Goal: Task Accomplishment & Management: Use online tool/utility

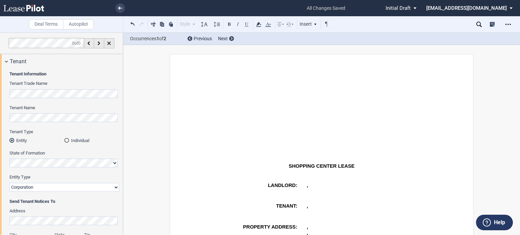
scroll to position [774, 0]
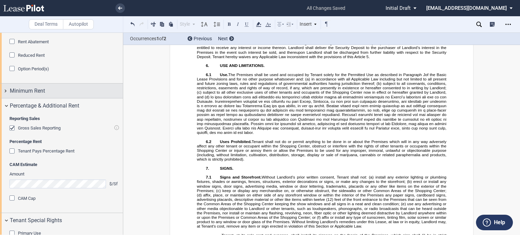
click at [39, 95] on span "Minimum Rent" at bounding box center [27, 91] width 35 height 8
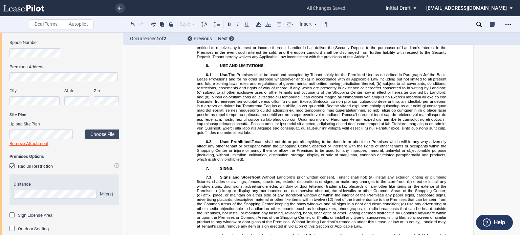
scroll to position [371, 0]
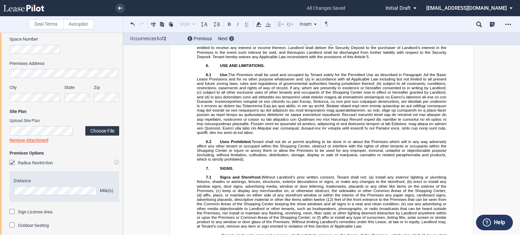
click at [98, 132] on label "Choose File" at bounding box center [102, 130] width 34 height 9
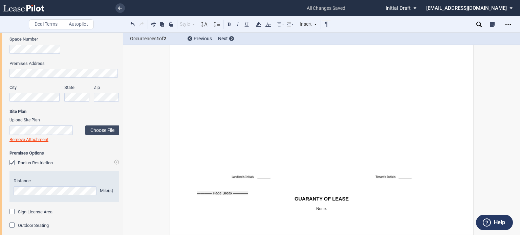
scroll to position [9809, 0]
click at [212, 193] on page-break at bounding box center [222, 194] width 51 height 4
click at [191, 191] on div at bounding box center [191, 192] width 11 height 11
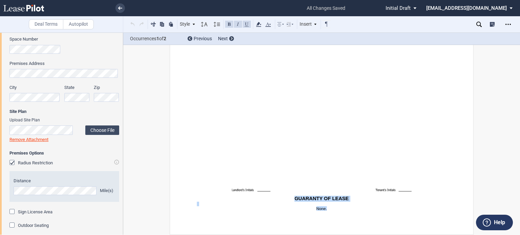
drag, startPoint x: 291, startPoint y: 198, endPoint x: 349, endPoint y: 211, distance: 60.1
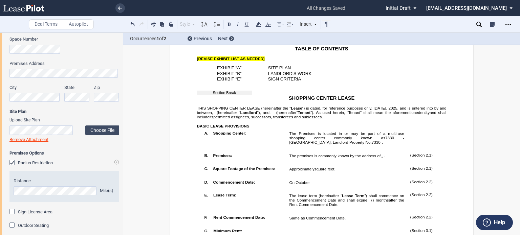
scroll to position [241, 0]
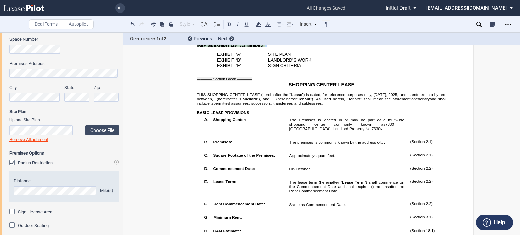
drag, startPoint x: 193, startPoint y: 55, endPoint x: 264, endPoint y: 57, distance: 70.1
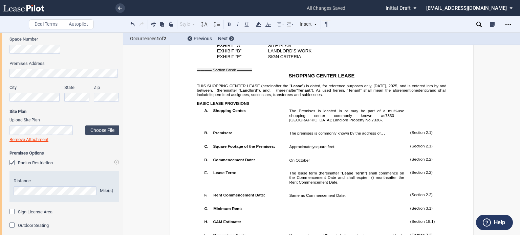
drag, startPoint x: 497, startPoint y: 100, endPoint x: 505, endPoint y: 90, distance: 12.5
drag, startPoint x: 514, startPoint y: 77, endPoint x: 520, endPoint y: 54, distance: 23.8
click at [520, 54] on div "Deal Terms Autopilot Style Normal 8pt 9pt 10pt 10.5pt 11pt 12pt 14pt 16pt Norma…" at bounding box center [260, 134] width 520 height 203
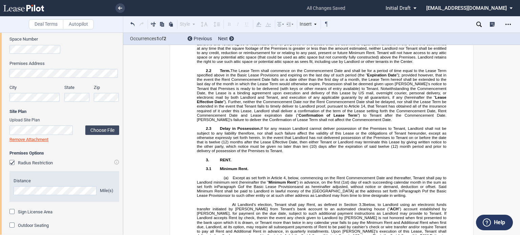
scroll to position [763, 0]
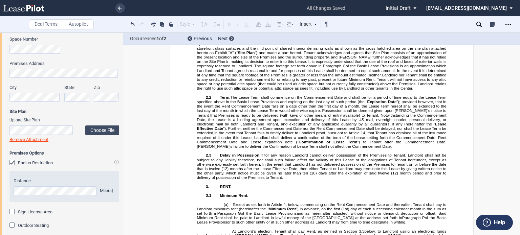
click at [281, 24] on p "1. SPECIAL LEASE PROVISIONS." at bounding box center [322, 21] width 250 height 4
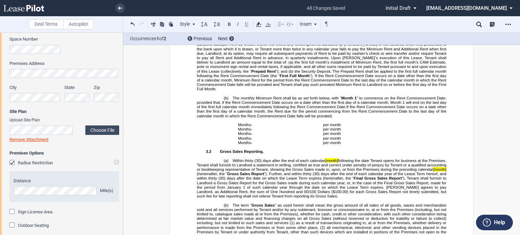
scroll to position [1017, 0]
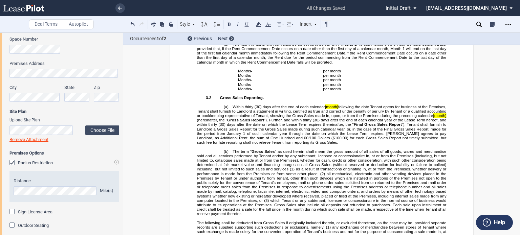
click at [333, 109] on span "[month]" at bounding box center [331, 107] width 13 height 4
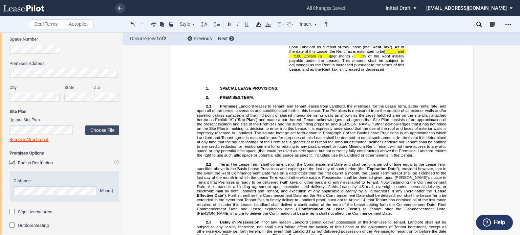
scroll to position [669, 0]
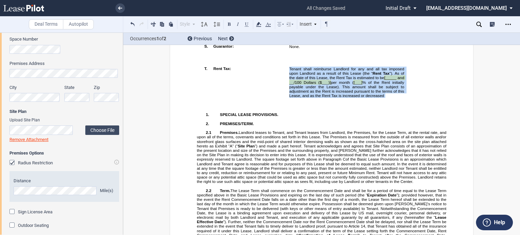
drag, startPoint x: 288, startPoint y: 104, endPoint x: 387, endPoint y: 137, distance: 104.9
click at [387, 104] on td "Tenant shall reimburse Landlord for any and all tax imposed upon Landlord as a …" at bounding box center [347, 84] width 121 height 40
drag, startPoint x: 201, startPoint y: 103, endPoint x: 386, endPoint y: 142, distance: 189.3
click at [386, 104] on tr "!!SET_LEVEL_0!! !!LEASE_LEVEL_1!! T. Rent Tax: Tenant shall reimburse Landlord …" at bounding box center [328, 84] width 253 height 40
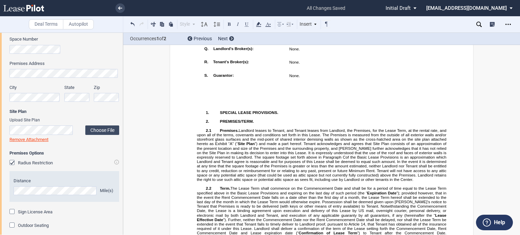
scroll to position [667, 0]
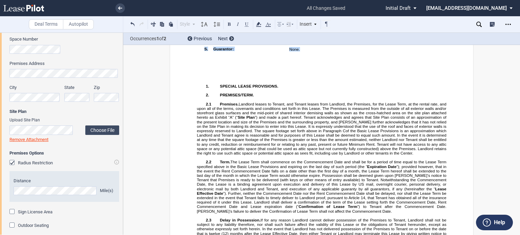
drag, startPoint x: 304, startPoint y: 86, endPoint x: 195, endPoint y: 85, distance: 109.1
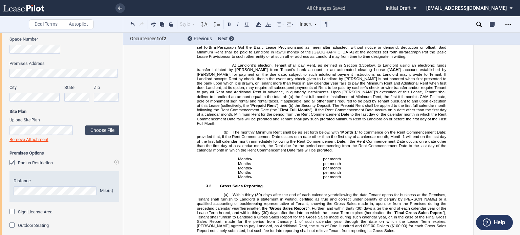
scroll to position [1000, 0]
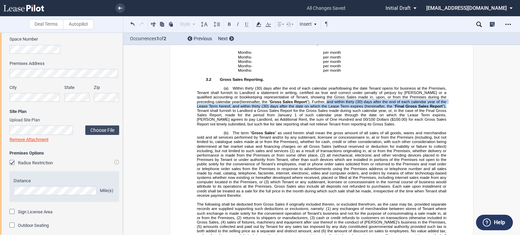
drag, startPoint x: 282, startPoint y: 157, endPoint x: 404, endPoint y: 163, distance: 121.7
click at [404, 126] on span "Within thirty (30) days after the end of each calendar year following the date …" at bounding box center [322, 106] width 251 height 40
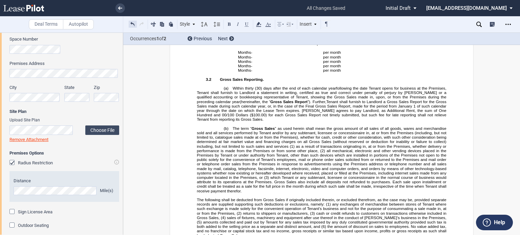
click at [131, 24] on button at bounding box center [133, 24] width 8 height 8
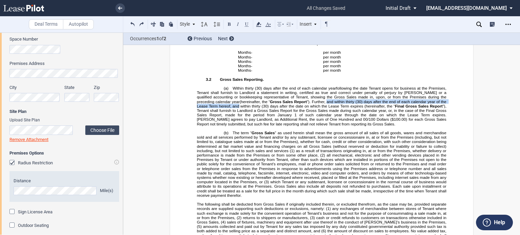
drag, startPoint x: 282, startPoint y: 158, endPoint x: 445, endPoint y: 158, distance: 162.9
click at [445, 126] on span "Within thirty (30) days after the end of each calendar year following the date …" at bounding box center [322, 106] width 251 height 40
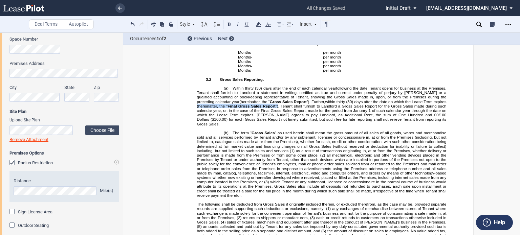
drag, startPoint x: 405, startPoint y: 157, endPoint x: 234, endPoint y: 162, distance: 170.8
click at [234, 126] on span "Within thirty (30) days after the end of each calendar year following the date …" at bounding box center [322, 106] width 251 height 40
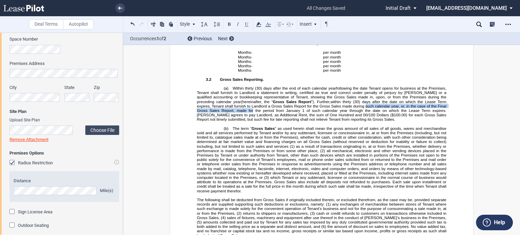
drag, startPoint x: 315, startPoint y: 162, endPoint x: 200, endPoint y: 168, distance: 115.6
click at [200, 113] on span ", Tenant shall furnish to Landlord a Gross Sales Report for the Gross Sales mad…" at bounding box center [322, 108] width 251 height 9
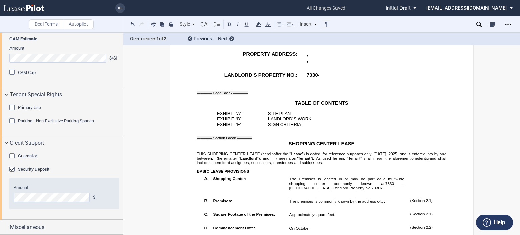
scroll to position [0, 0]
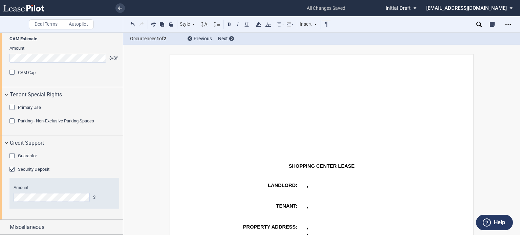
click at [517, 50] on div "Deal Terms Autopilot Style A. Paragraph 1. Section/Article 1.1 Subsection (a) S…" at bounding box center [260, 134] width 520 height 203
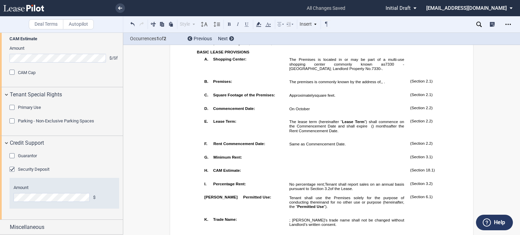
scroll to position [240, 0]
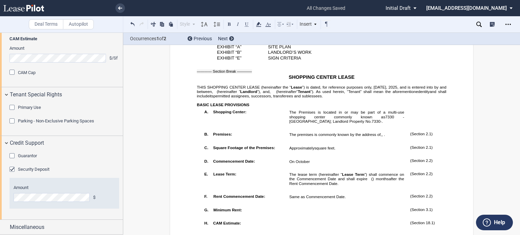
click at [313, 164] on p "On October" at bounding box center [346, 161] width 115 height 4
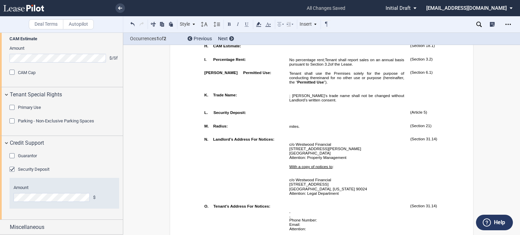
click at [519, 44] on div "Occurrences 1 of 2 Previous Next" at bounding box center [321, 39] width 397 height 12
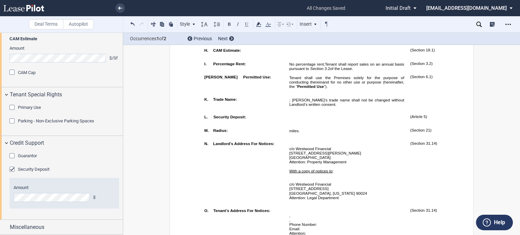
scroll to position [386, 0]
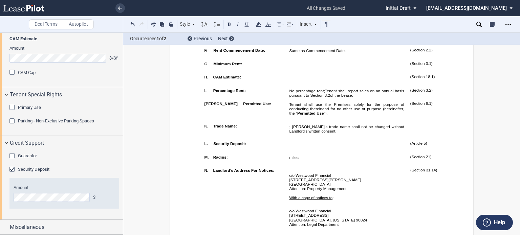
click at [309, 147] on p "﻿ ﻿ Intentionally Omitted." at bounding box center [346, 144] width 115 height 4
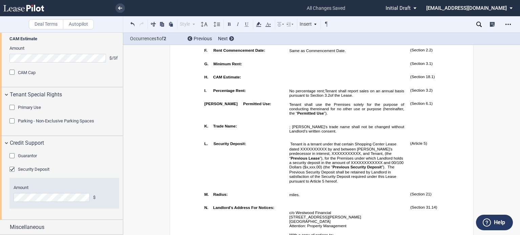
click at [305, 184] on span "Tenant is a tenant under that certain Shopping Center Lease dated XXXXXXXXXX by…" at bounding box center [347, 162] width 116 height 41
click at [314, 184] on span "Tenant is a tenant under that certain Shopping Center Lease dated XXXXXXXXXX by…" at bounding box center [347, 162] width 116 height 41
click at [289, 173] on span "﻿ Tenant is a tenant under that certain Shopping Center Lease dated XXXXXXXXXX …" at bounding box center [346, 162] width 115 height 41
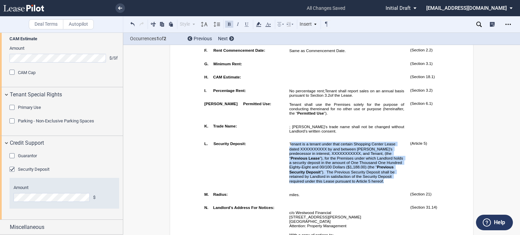
drag, startPoint x: 290, startPoint y: 174, endPoint x: 340, endPoint y: 212, distance: 63.3
click at [340, 184] on p "Tenant is a tenant under that certain Shopping Center Lease dated XXXXXXXXXX by…" at bounding box center [346, 163] width 115 height 42
drag, startPoint x: 287, startPoint y: 174, endPoint x: 339, endPoint y: 212, distance: 63.8
click at [339, 190] on td "Tenant is a tenant under that certain Shopping Center Lease dated XXXXXXXXXX by…" at bounding box center [347, 164] width 121 height 50
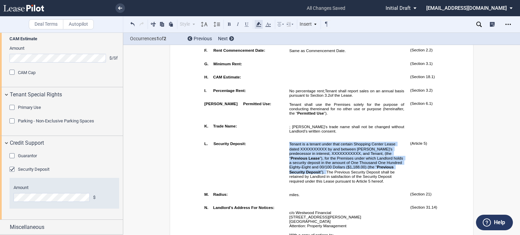
click at [260, 26] on icon at bounding box center [259, 24] width 8 height 8
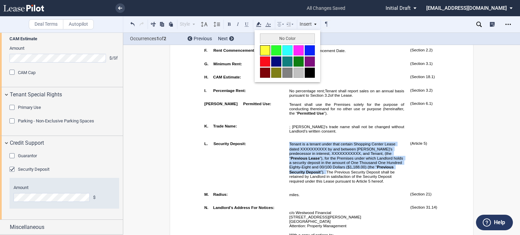
click at [261, 49] on button at bounding box center [265, 50] width 10 height 10
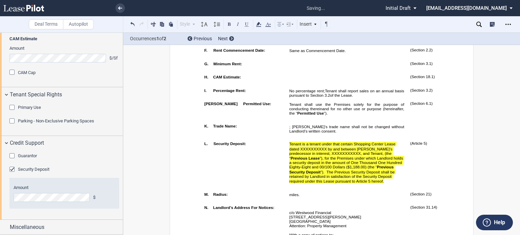
drag, startPoint x: 516, startPoint y: 78, endPoint x: 516, endPoint y: 81, distance: 3.7
drag, startPoint x: 516, startPoint y: 61, endPoint x: 516, endPoint y: 71, distance: 10.5
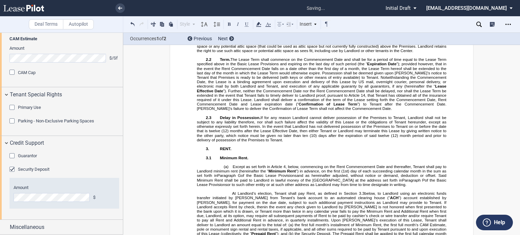
scroll to position [762, 0]
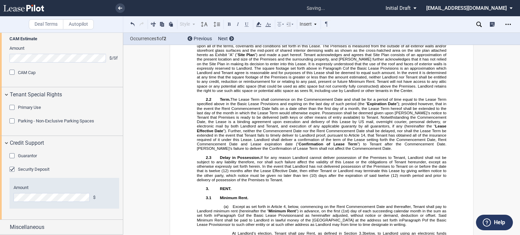
click at [281, 26] on p "1. SPECIAL LEASE PROVISIONS." at bounding box center [322, 23] width 250 height 4
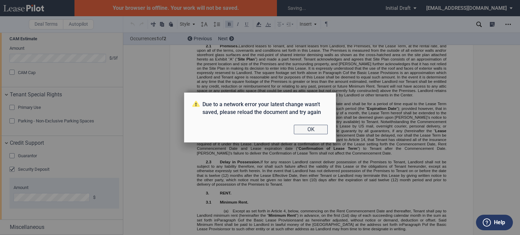
click at [316, 131] on button "OK" at bounding box center [311, 129] width 34 height 9
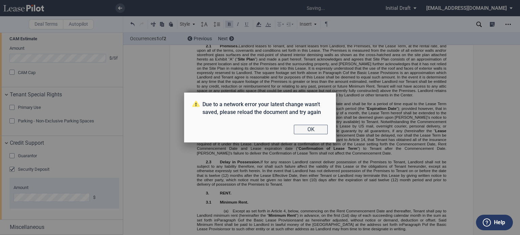
click at [313, 131] on button "OK" at bounding box center [311, 129] width 34 height 9
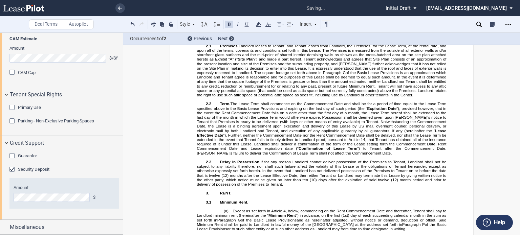
click at [283, 26] on p "1. SPECIAL LEASE PROVISIONS." at bounding box center [322, 23] width 250 height 4
click at [361, 97] on span "of the Basic Lease Provisions is an approximation which Landlord and Tenant agr…" at bounding box center [322, 83] width 251 height 27
click at [218, 30] on p "​" at bounding box center [322, 28] width 250 height 4
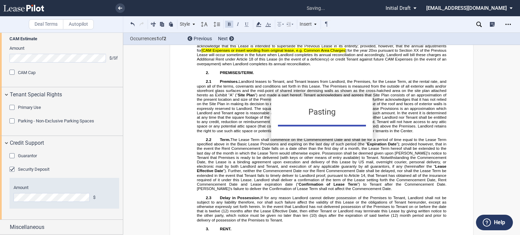
click at [196, 71] on div "Pasting" at bounding box center [260, 117] width 520 height 235
click at [196, 69] on div "Pasting" at bounding box center [260, 117] width 520 height 235
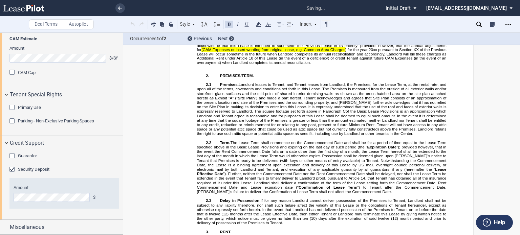
click at [197, 35] on span "1.X" at bounding box center [200, 32] width 6 height 4
click at [209, 35] on span "1.X" at bounding box center [209, 32] width 6 height 4
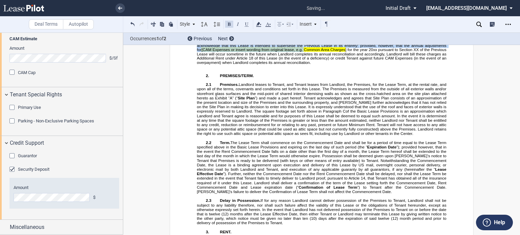
drag, startPoint x: 225, startPoint y: 70, endPoint x: 266, endPoint y: 88, distance: 45.1
click at [266, 65] on span "1.1 Previous Lease. Landlord and Tenant agree and acknowledge that the Previous…" at bounding box center [322, 47] width 251 height 35
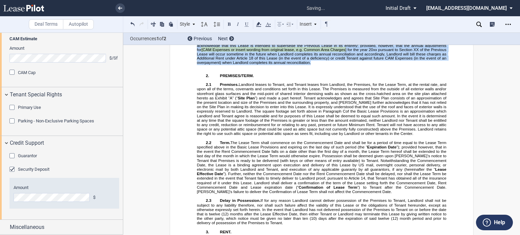
drag, startPoint x: 205, startPoint y: 69, endPoint x: 293, endPoint y: 100, distance: 93.3
click at [293, 65] on p "1.1 Previous Lease. Landlord and Tenant agree and acknowledge that the Previous…" at bounding box center [322, 47] width 250 height 35
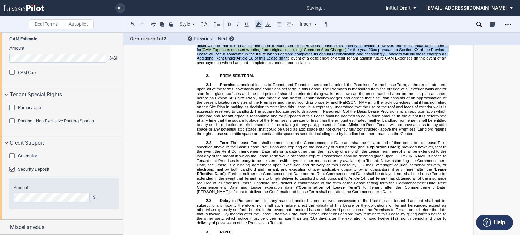
click at [259, 24] on use at bounding box center [258, 24] width 5 height 5
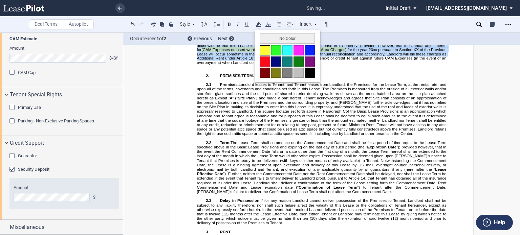
click at [264, 52] on button at bounding box center [265, 50] width 10 height 10
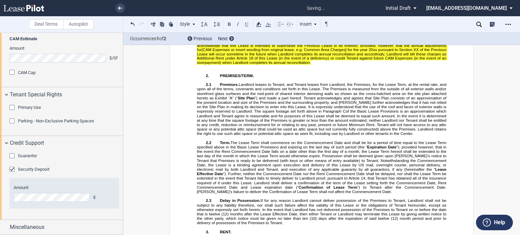
click at [298, 78] on p "2. PREMISES/TERM." at bounding box center [322, 76] width 250 height 4
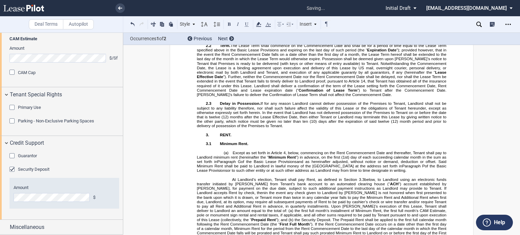
scroll to position [873, 0]
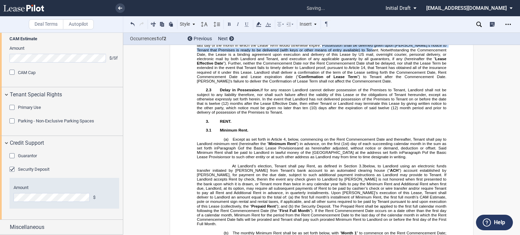
drag, startPoint x: 323, startPoint y: 88, endPoint x: 363, endPoint y: 96, distance: 40.8
click at [363, 61] on span "”); provided however, that in the event the Rent Commencement Date falls on a d…" at bounding box center [322, 47] width 251 height 27
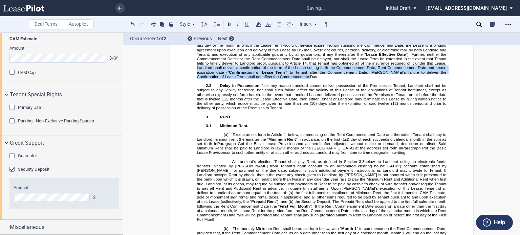
drag, startPoint x: 194, startPoint y: 111, endPoint x: 294, endPoint y: 123, distance: 100.7
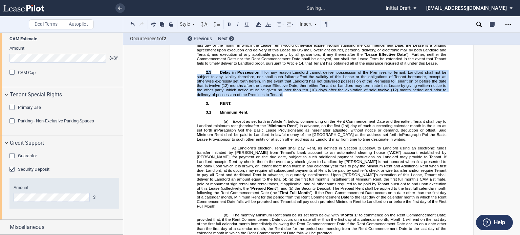
drag, startPoint x: 202, startPoint y: 117, endPoint x: 291, endPoint y: 140, distance: 92.1
click at [291, 97] on p "2.3 Delay in Possession. If for any reason Landlord cannot deliver possession o…" at bounding box center [322, 83] width 250 height 27
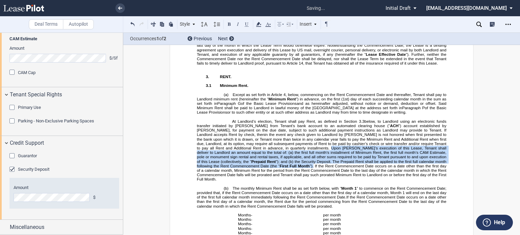
drag, startPoint x: 258, startPoint y: 198, endPoint x: 231, endPoint y: 216, distance: 32.5
click at [231, 182] on span "At Landlord’s election, Tenant shall pay Rent, as defined in Section ﻿ 3.3 ﻿ be…" at bounding box center [322, 151] width 251 height 62
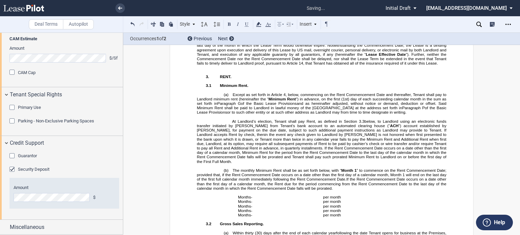
click at [215, 164] on span "If the Rent Commencement Date occurs on a date other than the first day of a ca…" at bounding box center [322, 155] width 251 height 18
drag, startPoint x: 218, startPoint y: 208, endPoint x: 416, endPoint y: 210, distance: 197.5
click at [416, 164] on p "At Landlord’s election, Tenant shall pay Rent, as defined in Section ﻿ 3.3 ﻿ be…" at bounding box center [322, 141] width 250 height 45
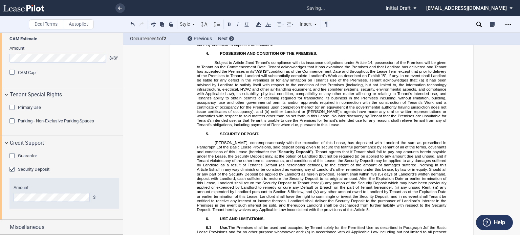
scroll to position [1280, 0]
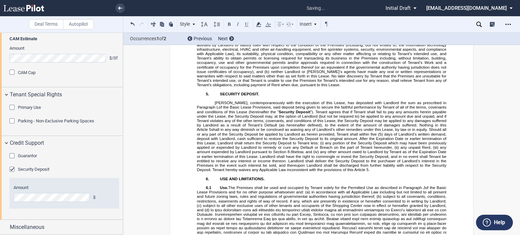
drag, startPoint x: 411, startPoint y: 96, endPoint x: 413, endPoint y: 101, distance: 5.8
click at [413, 87] on span "Subject to Article ﻿ 2 ﻿ and Tenant’s compliance with its insurance obligations…" at bounding box center [322, 53] width 251 height 67
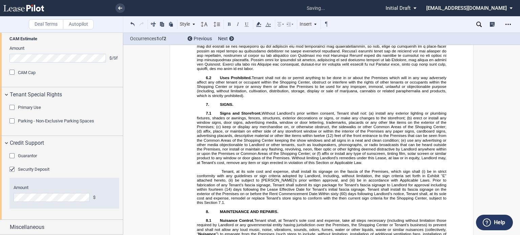
scroll to position [1507, 0]
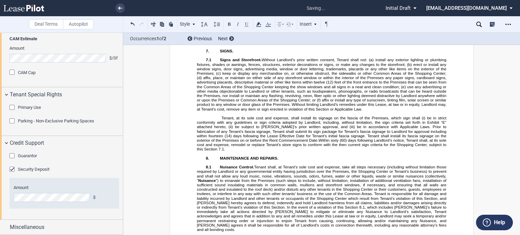
click at [262, 62] on span "Without Landlord’s prior written consent, Tenant shall not: (a)" at bounding box center [318, 60] width 112 height 4
click at [222, 120] on span "Tenant, at its sole cost and expense, shall install its signage on the fascia o…" at bounding box center [324, 118] width 204 height 4
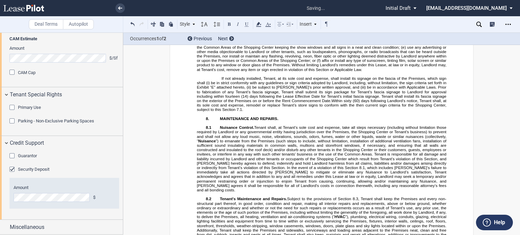
scroll to position [1613, 0]
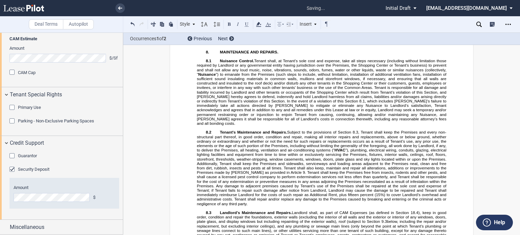
drag, startPoint x: 365, startPoint y: 116, endPoint x: 321, endPoint y: 120, distance: 44.5
click at [321, 36] on span "(14) days following the Lease Effective Date for Tenant’s initial fascia signag…" at bounding box center [322, 31] width 251 height 9
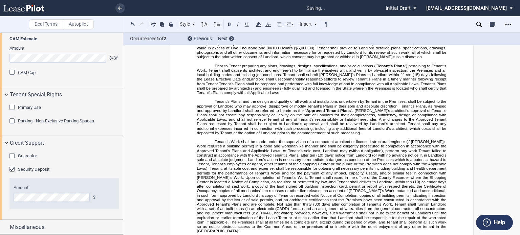
scroll to position [2279, 0]
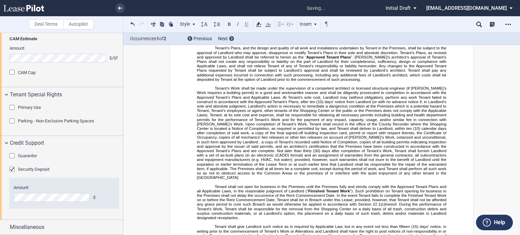
drag, startPoint x: 279, startPoint y: 90, endPoint x: 395, endPoint y: 90, distance: 116.2
drag, startPoint x: 286, startPoint y: 96, endPoint x: 405, endPoint y: 96, distance: 118.9
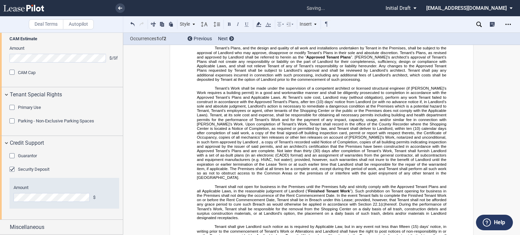
drag, startPoint x: 339, startPoint y: 96, endPoint x: 418, endPoint y: 97, distance: 78.6
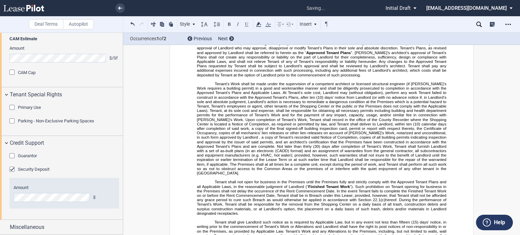
drag, startPoint x: 369, startPoint y: 138, endPoint x: 221, endPoint y: 143, distance: 148.1
click at [221, 37] on span "Prior to Tenant preparing any plans, drawings, designs, specifications, and/or …" at bounding box center [322, 21] width 251 height 31
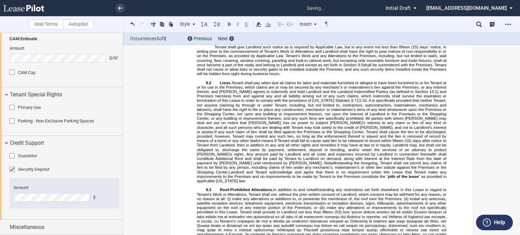
scroll to position [2463, 0]
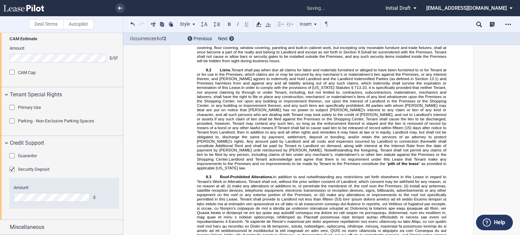
drag, startPoint x: 213, startPoint y: 126, endPoint x: 398, endPoint y: 143, distance: 185.3
click at [398, 27] on span "Tenant shall not open for business in the Premises until the Premises fully and…" at bounding box center [322, 10] width 251 height 36
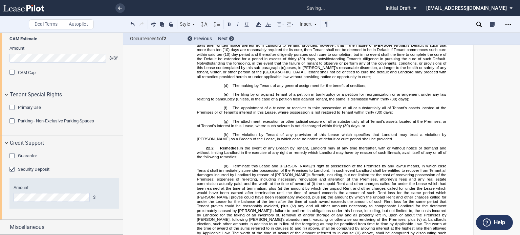
scroll to position [5232, 0]
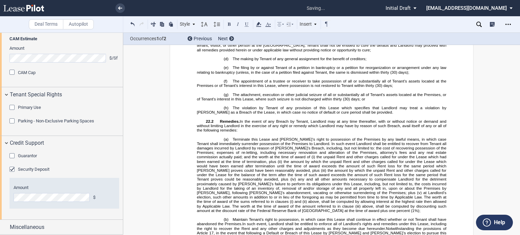
drag, startPoint x: 214, startPoint y: 84, endPoint x: 392, endPoint y: 89, distance: 178.3
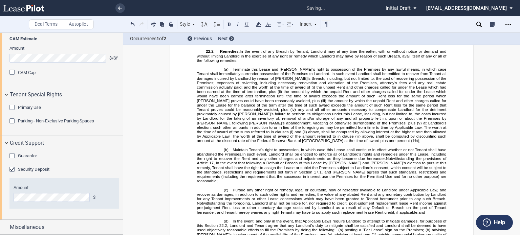
scroll to position [5333, 0]
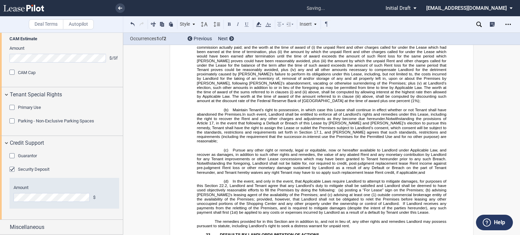
drag, startPoint x: 244, startPoint y: 148, endPoint x: 284, endPoint y: 156, distance: 40.3
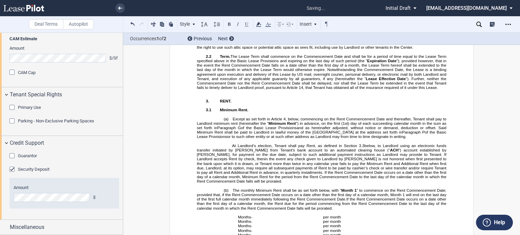
scroll to position [0, 0]
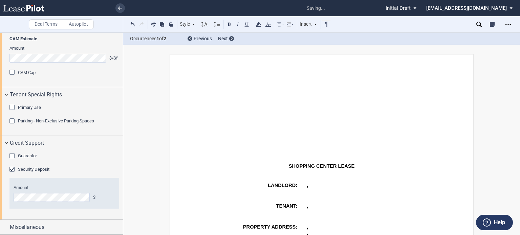
drag, startPoint x: 489, startPoint y: 110, endPoint x: 493, endPoint y: 107, distance: 4.1
drag, startPoint x: 515, startPoint y: 72, endPoint x: 510, endPoint y: 124, distance: 52.0
drag, startPoint x: 511, startPoint y: 50, endPoint x: 514, endPoint y: 61, distance: 11.8
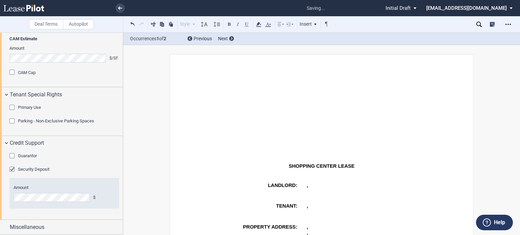
click at [514, 61] on div "Deal Terms Autopilot Style Normal 8pt 9pt 10pt 10.5pt 11pt 12pt 14pt 16pt Norma…" at bounding box center [260, 134] width 520 height 203
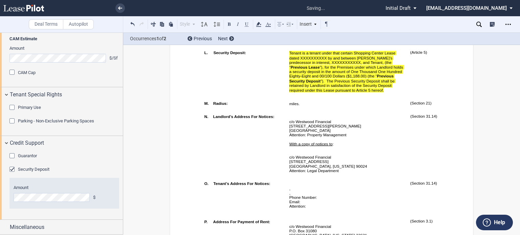
scroll to position [451, 0]
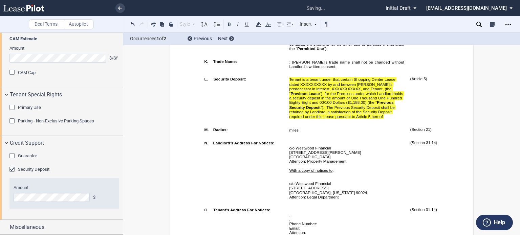
click at [299, 96] on span "Tenant is a tenant under that certain Shopping Center Lease dated XXXXXXXXXX by…" at bounding box center [342, 87] width 107 height 18
click at [331, 96] on span "Tenant is a tenant under that certain Shopping Center Lease dated [DATE], as am…" at bounding box center [342, 87] width 107 height 18
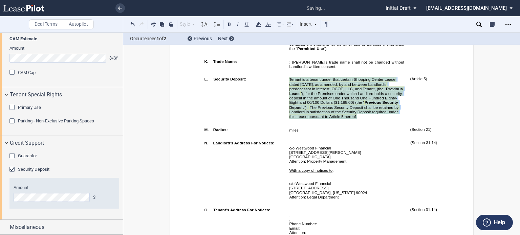
drag, startPoint x: 287, startPoint y: 107, endPoint x: 364, endPoint y: 148, distance: 87.6
click at [364, 125] on td "Tenant is a tenant under that certain Shopping Center Lease dated [DATE], as am…" at bounding box center [347, 100] width 121 height 50
click at [259, 25] on icon at bounding box center [259, 24] width 8 height 8
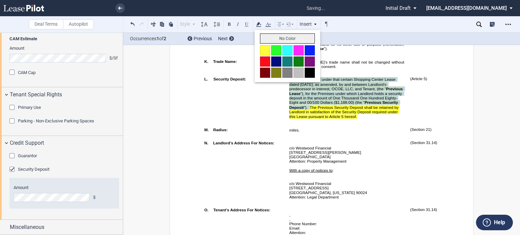
click at [266, 40] on button "No Color" at bounding box center [287, 39] width 55 height 10
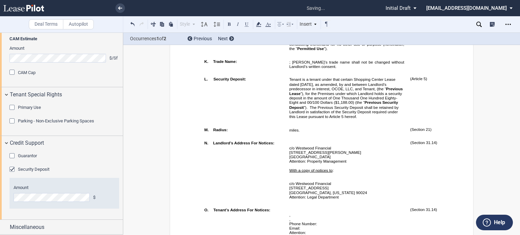
click at [385, 159] on p "[GEOGRAPHIC_DATA]" at bounding box center [346, 157] width 115 height 4
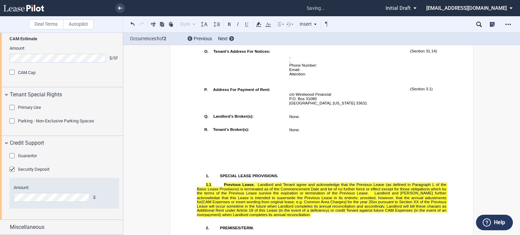
scroll to position [716, 0]
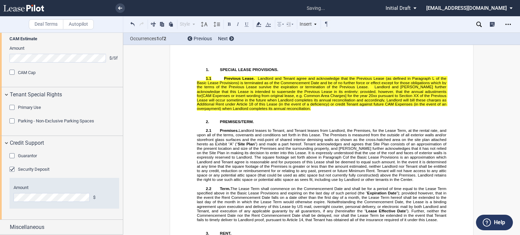
click at [338, 107] on span "] for the year 20xx pursuant to Section XX of the Previous Lease will occur som…" at bounding box center [322, 99] width 251 height 13
click at [352, 98] on span "[CAM Expenses or insert wording from original lease, e.g. Common Area Charges" at bounding box center [277, 95] width 150 height 4
click at [294, 107] on span "for the year [DATE] pursuant to Section XX of the Previous Lease will occur som…" at bounding box center [322, 99] width 251 height 13
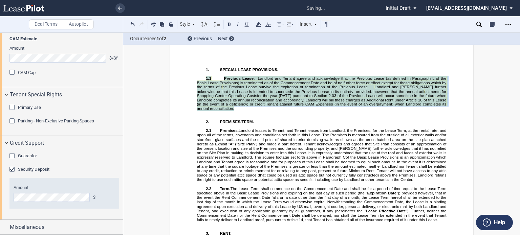
drag, startPoint x: 448, startPoint y: 142, endPoint x: 202, endPoint y: 118, distance: 247.1
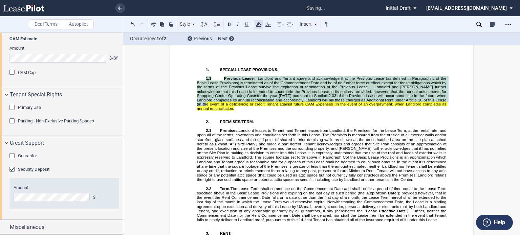
click at [257, 23] on icon at bounding box center [259, 24] width 8 height 8
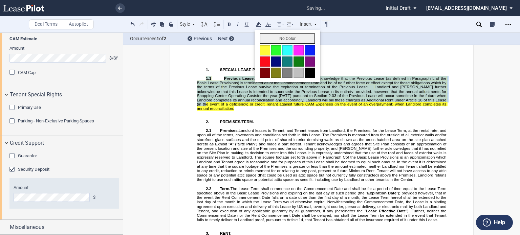
click at [267, 38] on button "No Color" at bounding box center [287, 39] width 55 height 10
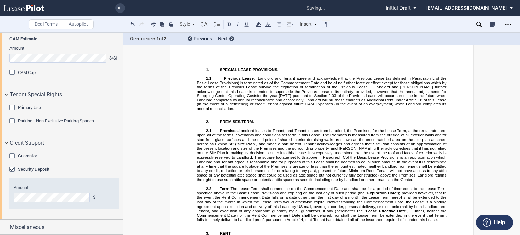
click at [276, 124] on p "2. PREMISES/TERM." at bounding box center [322, 122] width 250 height 4
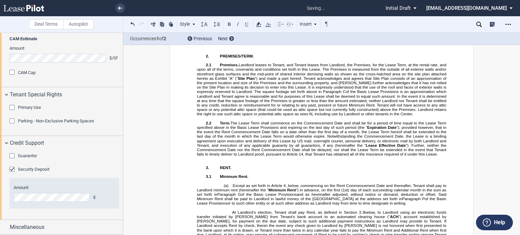
scroll to position [0, 0]
